Goal: Task Accomplishment & Management: Complete application form

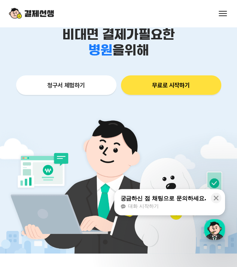
scroll to position [37, 0]
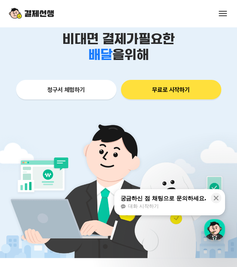
click at [48, 92] on button "청구서 체험하기" at bounding box center [66, 89] width 100 height 19
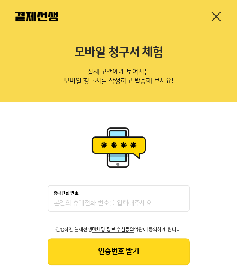
click at [216, 12] on link at bounding box center [216, 16] width 12 height 12
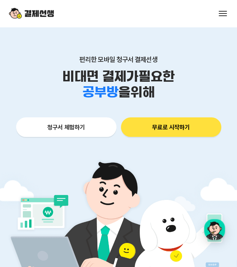
click at [219, 15] on button at bounding box center [223, 13] width 10 height 10
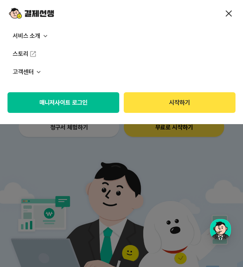
click at [25, 70] on p "고객센터" at bounding box center [121, 72] width 243 height 18
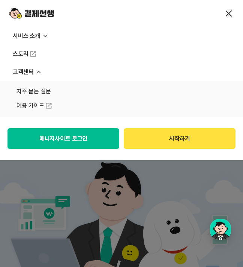
click at [195, 138] on button "시작하기" at bounding box center [180, 138] width 112 height 21
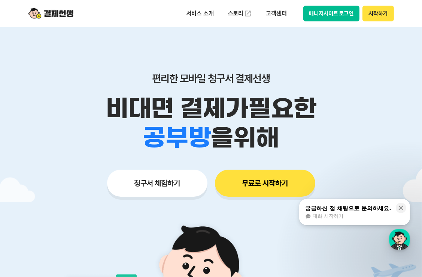
click at [130, 187] on button "청구서 체험하기" at bounding box center [157, 182] width 100 height 27
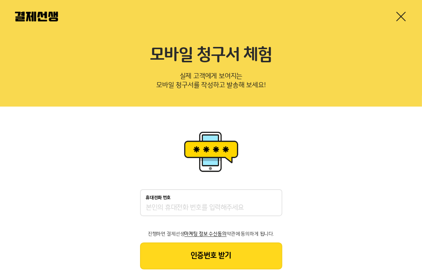
click at [399, 20] on link at bounding box center [401, 16] width 12 height 12
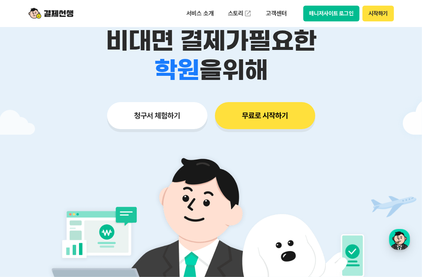
scroll to position [75, 0]
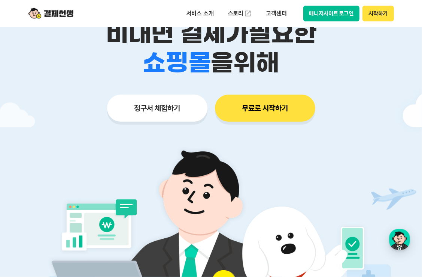
click at [261, 110] on button "무료로 시작하기" at bounding box center [265, 107] width 100 height 27
